Goal: Transaction & Acquisition: Download file/media

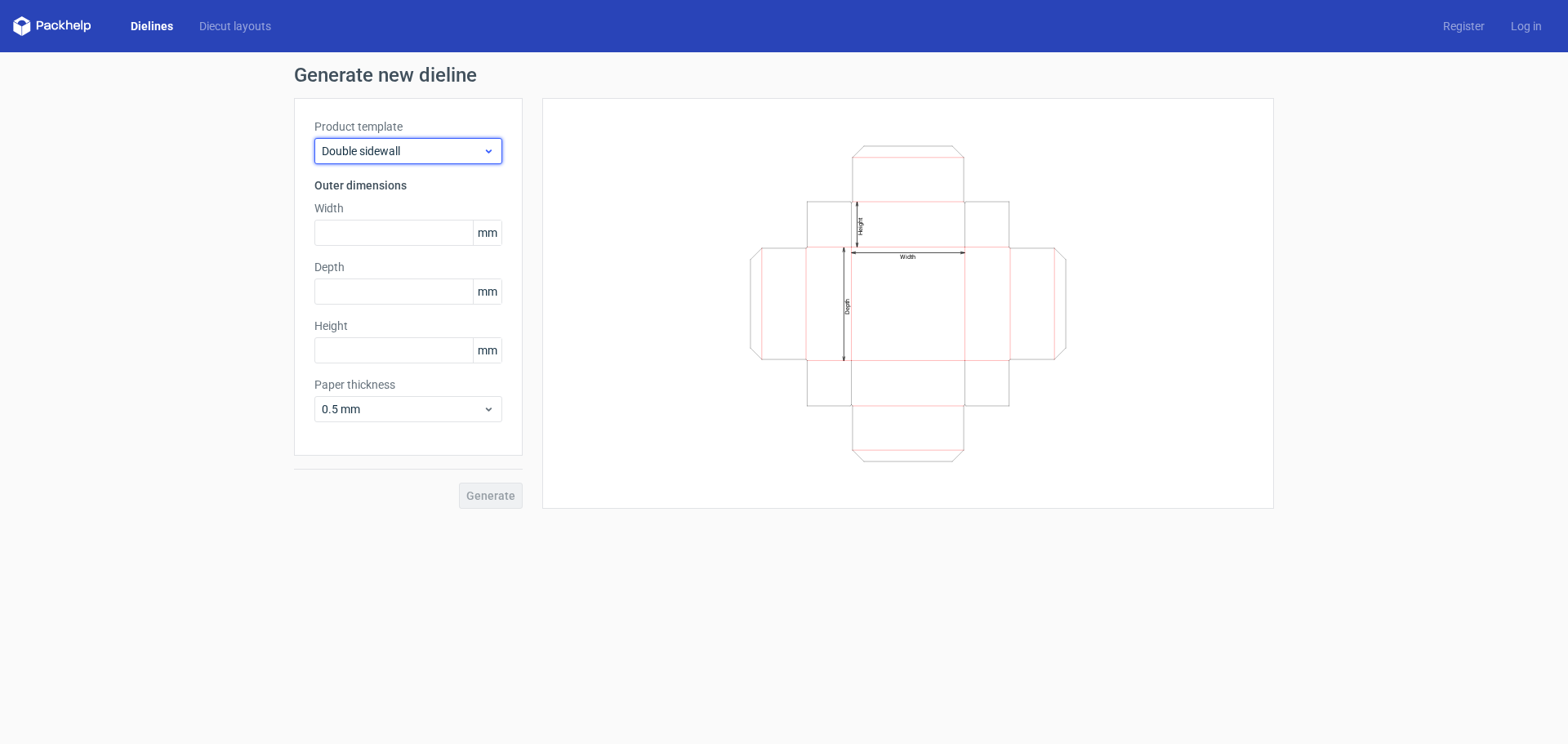
click at [454, 149] on span "Double sidewall" at bounding box center [402, 150] width 161 height 16
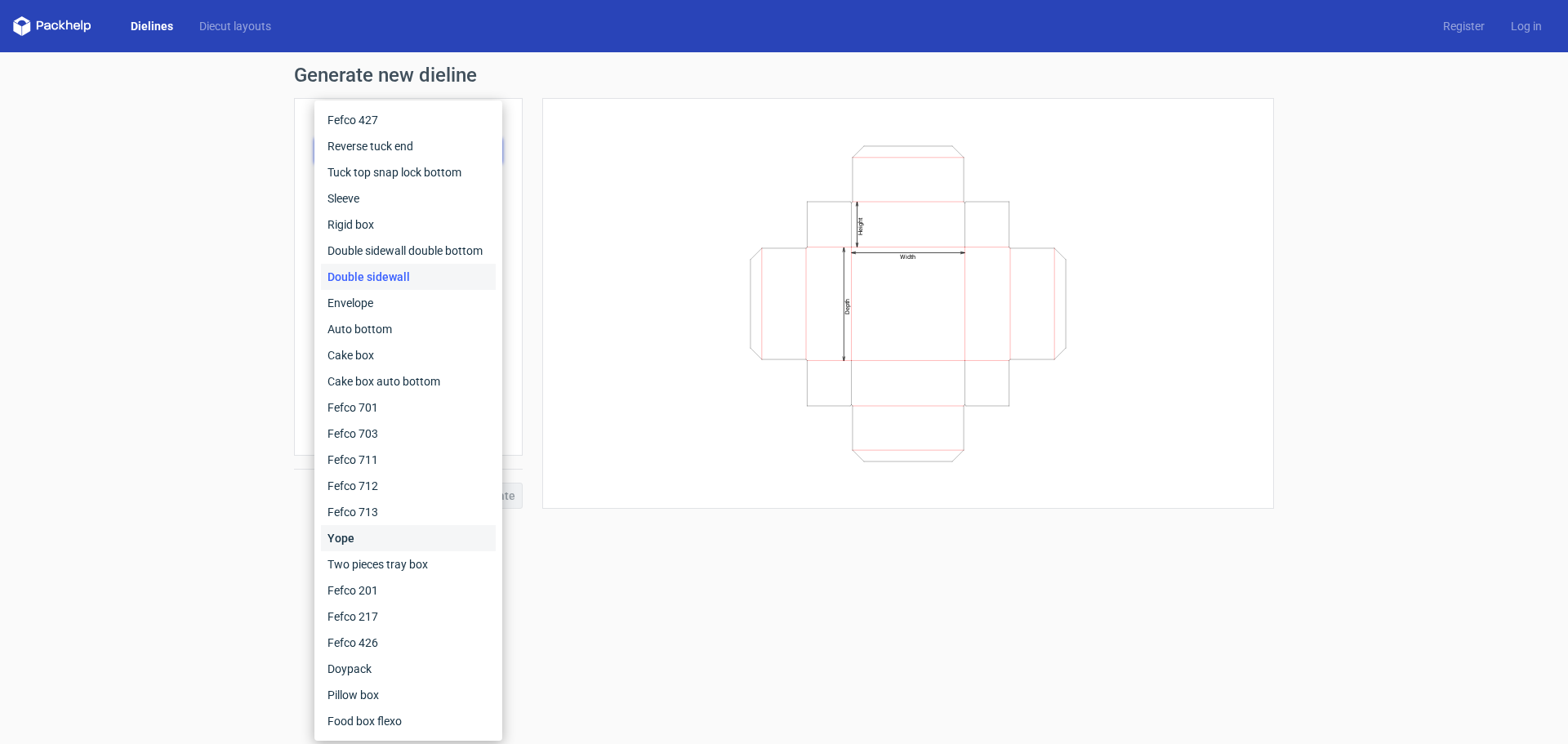
click at [379, 542] on div "Yope" at bounding box center [408, 538] width 175 height 26
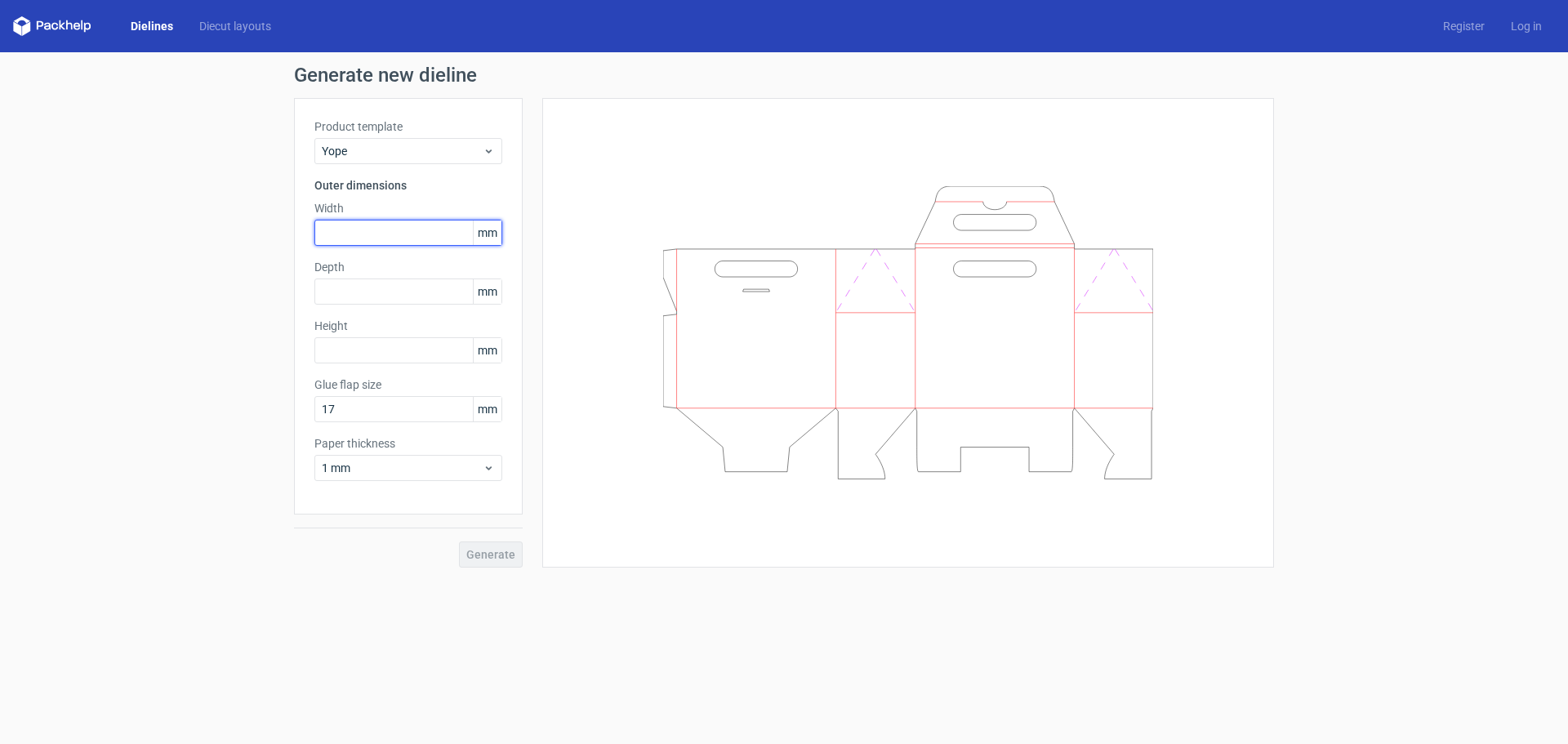
click at [407, 233] on input "text" at bounding box center [408, 233] width 188 height 26
type input "190"
click at [408, 297] on input "text" at bounding box center [408, 291] width 188 height 26
click at [405, 346] on input "text" at bounding box center [408, 350] width 188 height 26
type input "110"
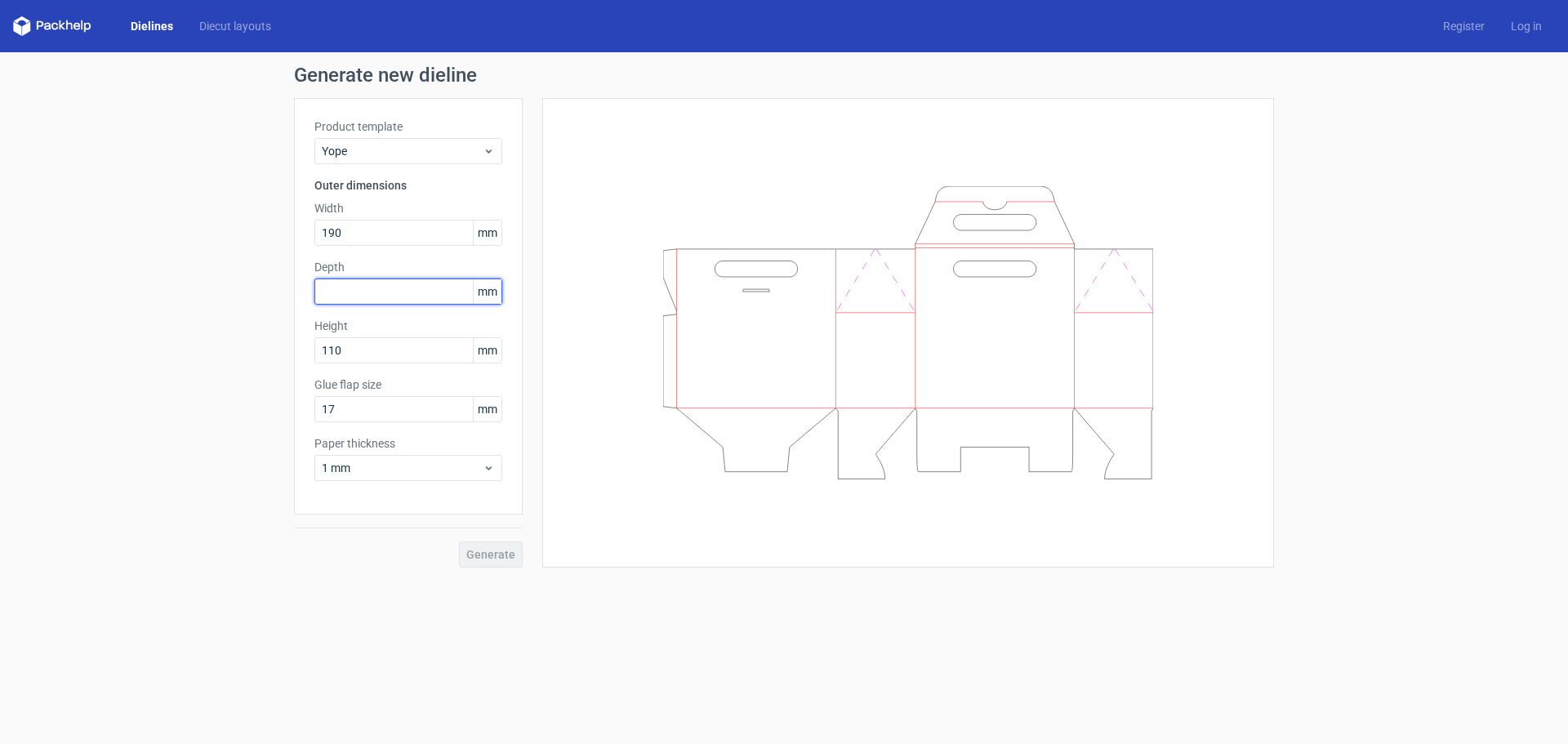
click at [401, 304] on input "text" at bounding box center [408, 291] width 188 height 26
type input "100"
click at [406, 238] on input "190" at bounding box center [408, 233] width 188 height 26
click at [375, 231] on input "190" at bounding box center [408, 233] width 188 height 26
drag, startPoint x: 373, startPoint y: 351, endPoint x: 277, endPoint y: 320, distance: 100.9
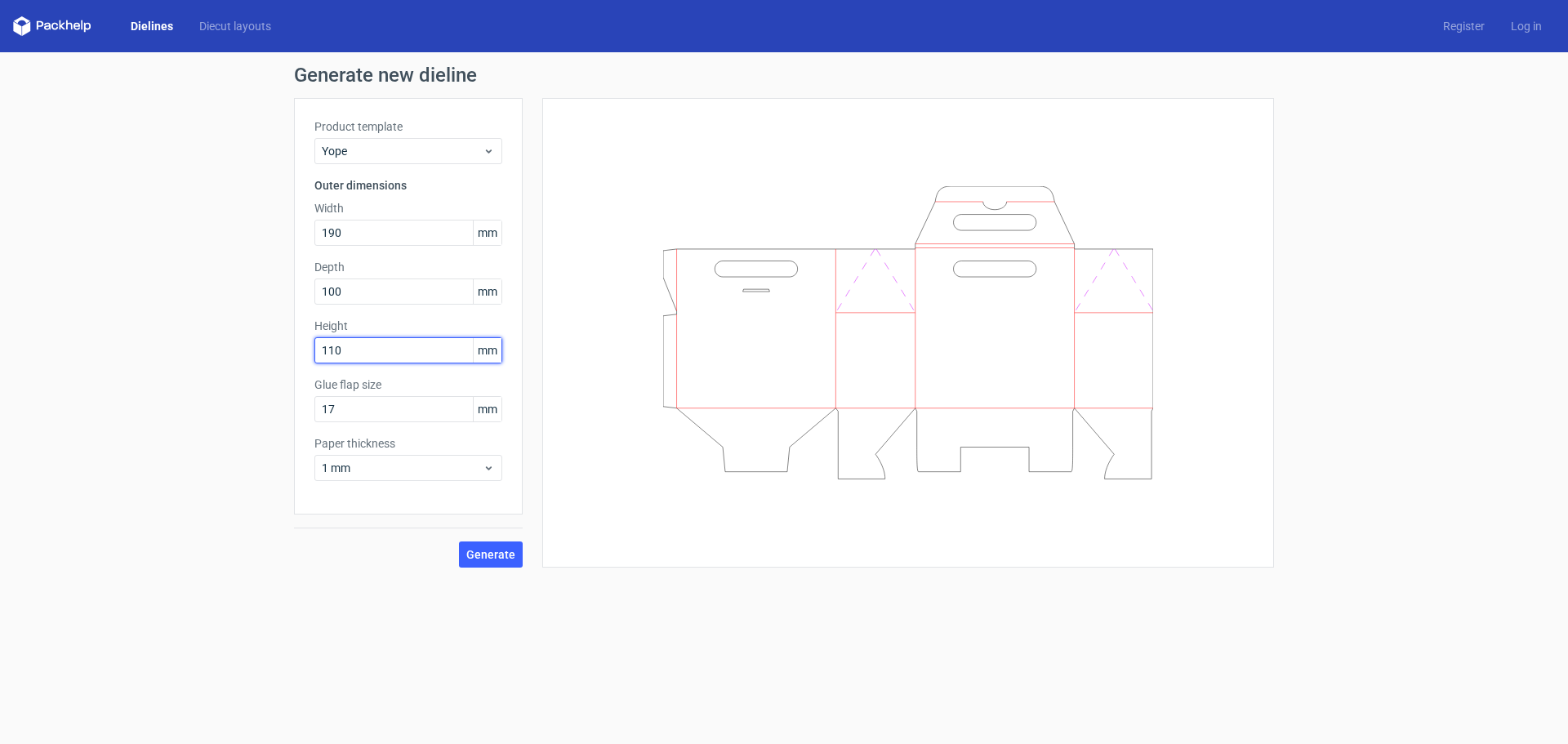
click at [274, 337] on div "Generate new dieline Product template Yope Outer dimensions Width 190 mm Depth …" at bounding box center [784, 316] width 1568 height 529
click at [364, 288] on input "100" at bounding box center [408, 291] width 188 height 26
drag, startPoint x: 370, startPoint y: 350, endPoint x: 236, endPoint y: 329, distance: 135.6
click at [242, 332] on div "Generate new dieline Product template Yope Outer dimensions Width 190 mm Depth …" at bounding box center [784, 316] width 1568 height 529
click at [459, 541] on button "Generate" at bounding box center [491, 554] width 64 height 26
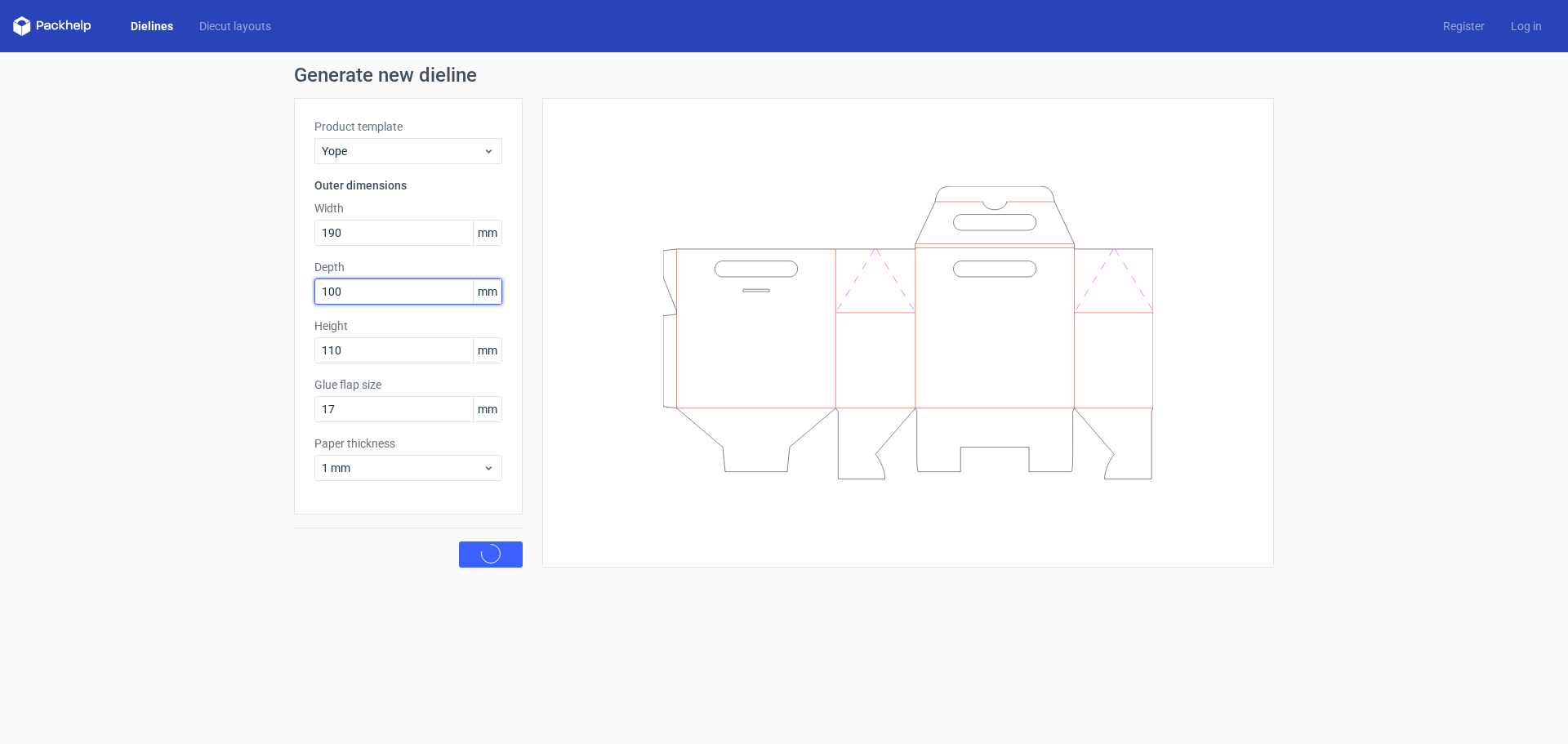
click at [352, 284] on input "100" at bounding box center [408, 291] width 188 height 26
drag, startPoint x: 365, startPoint y: 340, endPoint x: 226, endPoint y: 325, distance: 139.8
click at [226, 325] on div "Generate new dieline Product template Yope Outer dimensions Width 190 mm Depth …" at bounding box center [784, 316] width 1568 height 529
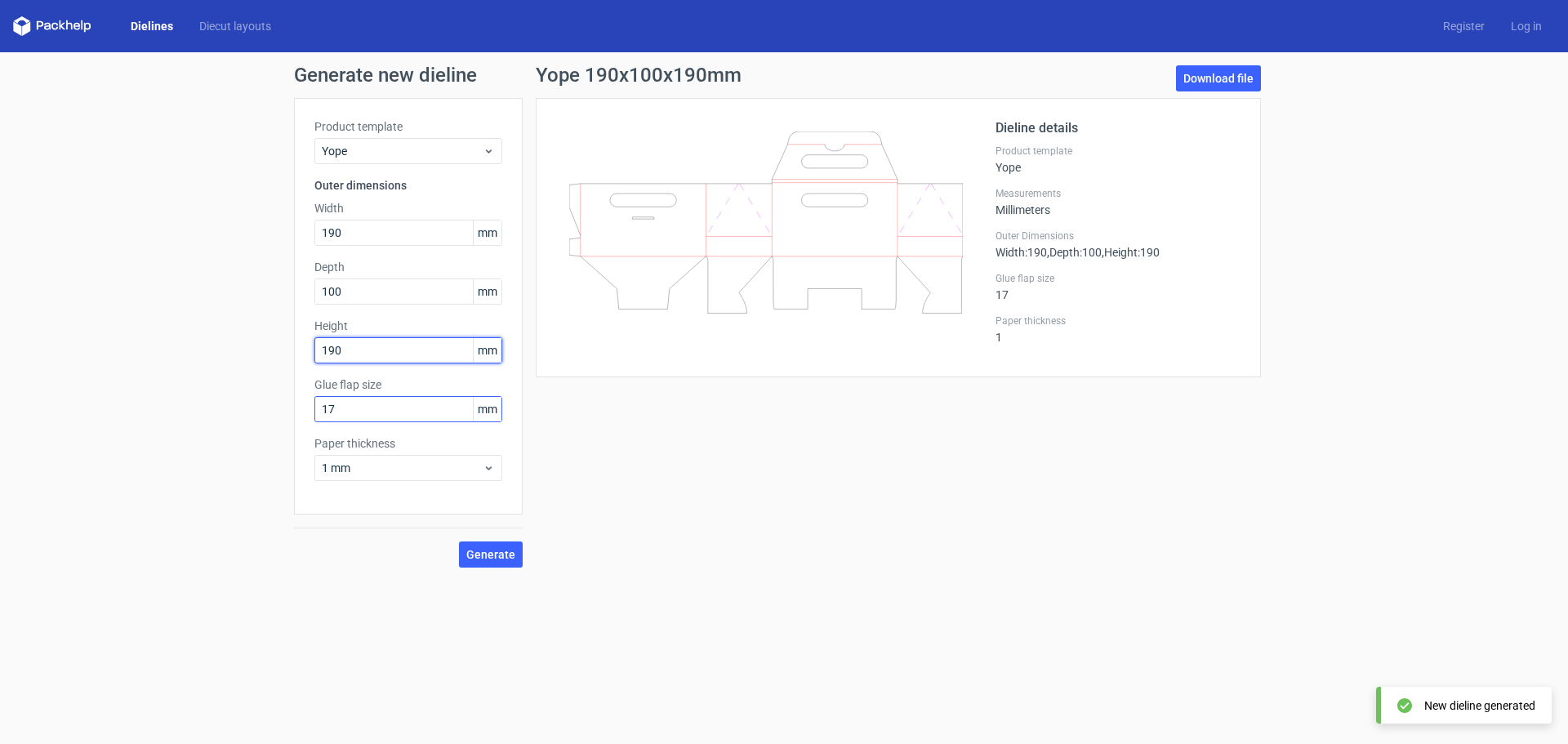
type input "190"
click at [395, 405] on input "17" at bounding box center [408, 409] width 188 height 26
click at [469, 549] on span "Generate" at bounding box center [491, 555] width 49 height 12
drag, startPoint x: 392, startPoint y: 412, endPoint x: 267, endPoint y: 384, distance: 128.1
click at [267, 384] on div "Generate new dieline Product template Yope Outer dimensions Width 190 mm Depth …" at bounding box center [784, 316] width 1568 height 529
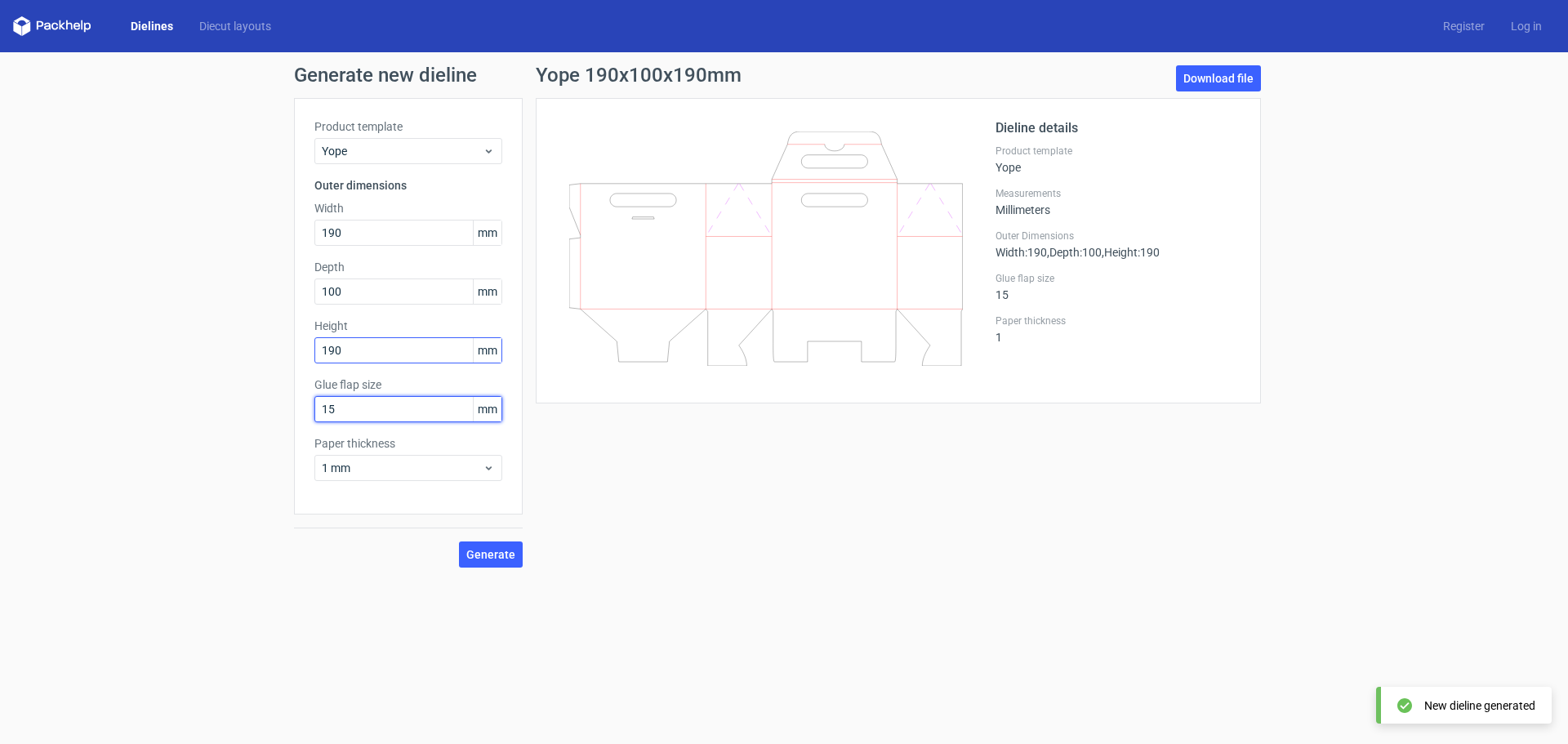
type input "15"
click at [401, 344] on input "190" at bounding box center [408, 350] width 188 height 26
click at [475, 542] on button "Generate" at bounding box center [491, 554] width 64 height 26
click at [476, 464] on span "1 mm" at bounding box center [402, 468] width 161 height 16
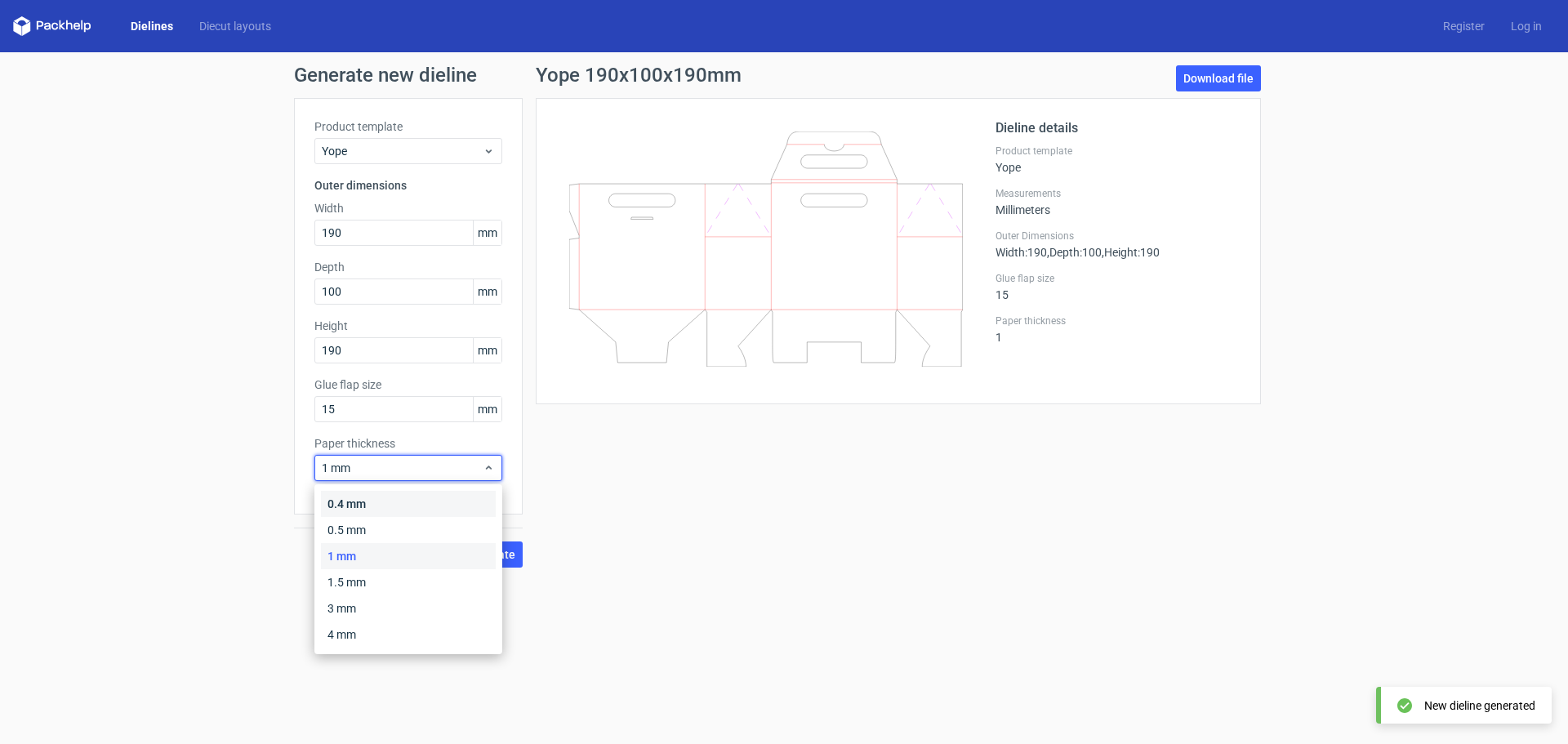
click at [377, 501] on div "0.4 mm" at bounding box center [408, 503] width 175 height 26
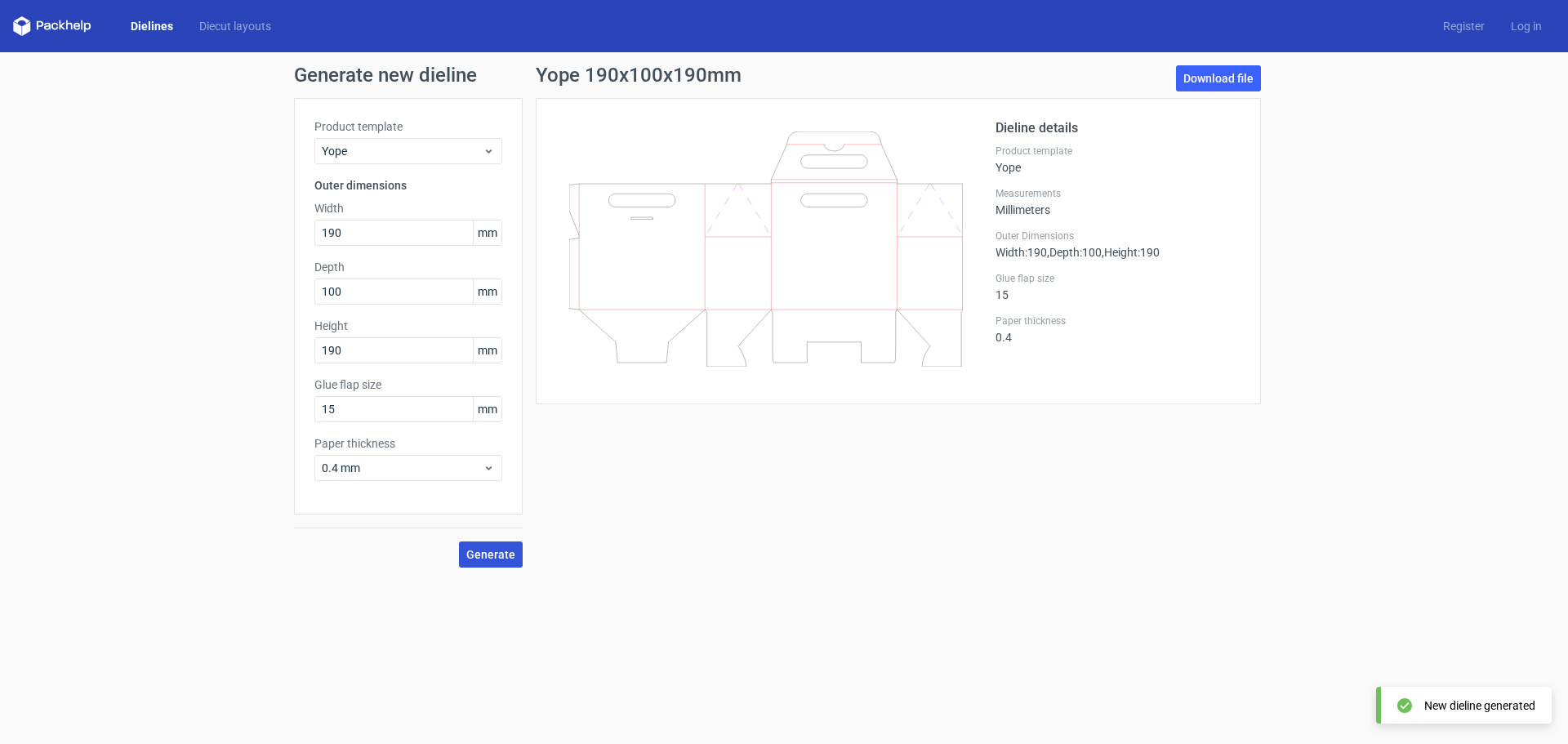
click at [479, 549] on span "Generate" at bounding box center [491, 555] width 49 height 12
click at [1186, 73] on link "Download file" at bounding box center [1219, 78] width 85 height 26
drag, startPoint x: 386, startPoint y: 348, endPoint x: 285, endPoint y: 335, distance: 101.8
click at [285, 335] on div "Generate new dieline Product template Yope Outer dimensions Width 190 mm Depth …" at bounding box center [784, 316] width 1568 height 529
type input "110"
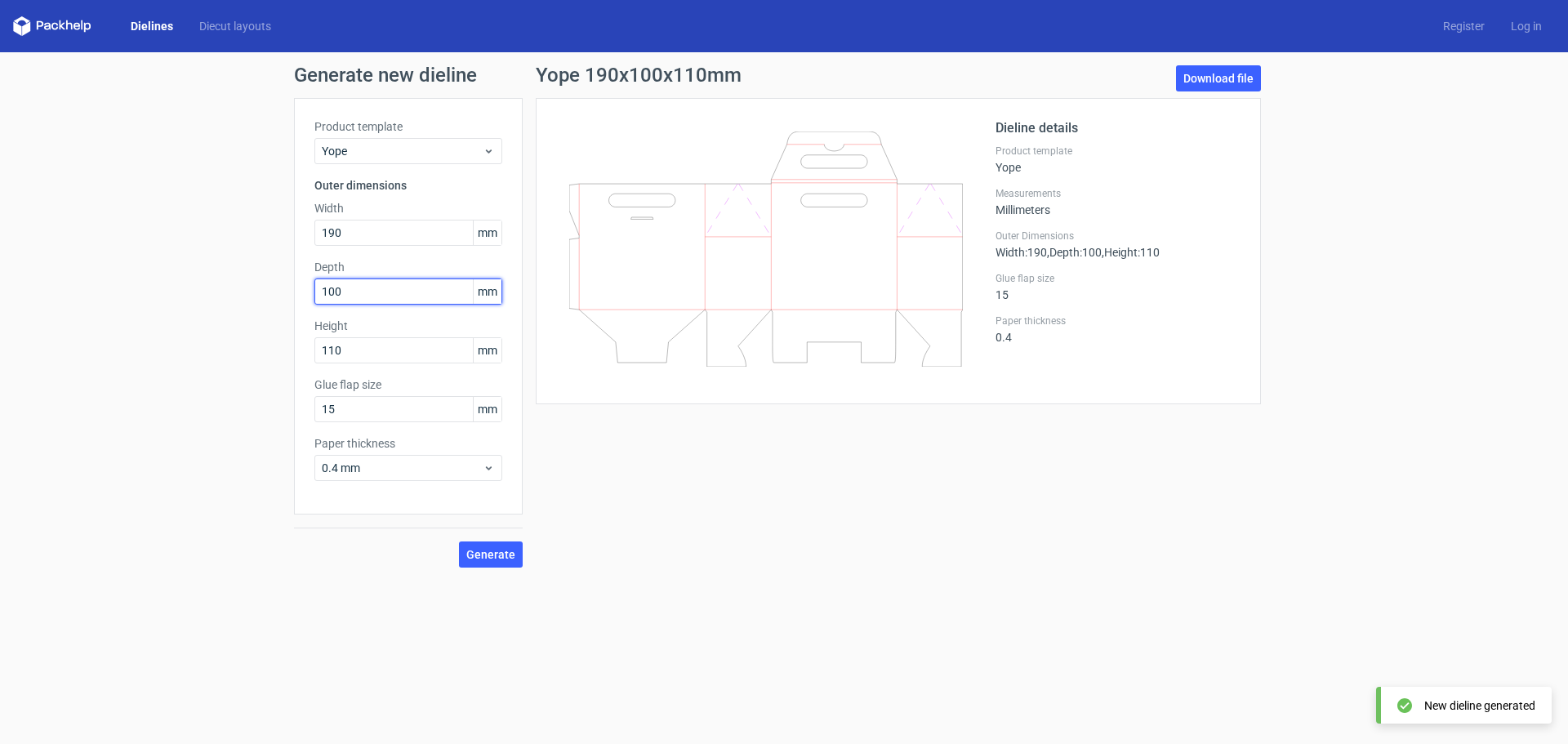
click at [358, 291] on input "100" at bounding box center [408, 291] width 188 height 26
click at [474, 549] on span "Generate" at bounding box center [491, 555] width 49 height 12
click at [635, 452] on div "Yope 190x100x110mm Download file Dieline details Product template Yope Measurem…" at bounding box center [898, 316] width 752 height 502
